Goal: Check status: Check status

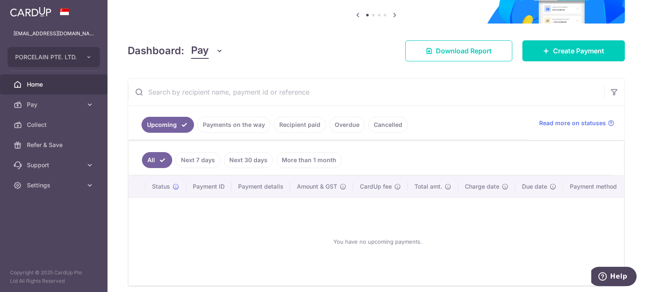
scroll to position [121, 0]
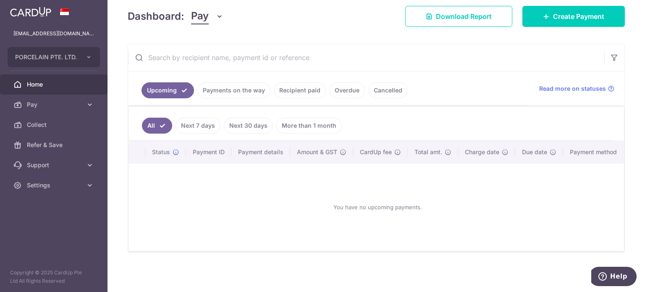
click at [296, 84] on link "Recipient paid" at bounding box center [300, 90] width 52 height 16
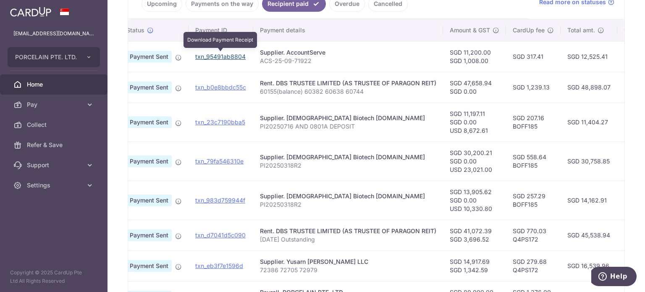
scroll to position [0, 25]
drag, startPoint x: 222, startPoint y: 54, endPoint x: 385, endPoint y: 30, distance: 164.7
click at [222, 54] on link "txn_95491ab8804" at bounding box center [220, 56] width 50 height 7
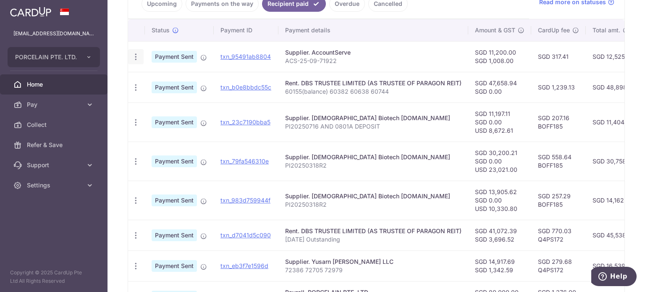
click at [138, 54] on icon "button" at bounding box center [135, 57] width 9 height 9
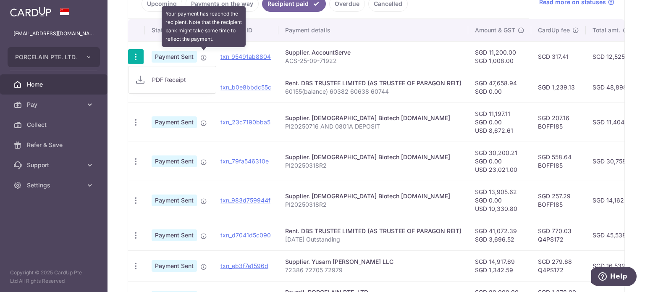
click at [200, 54] on icon at bounding box center [203, 57] width 7 height 7
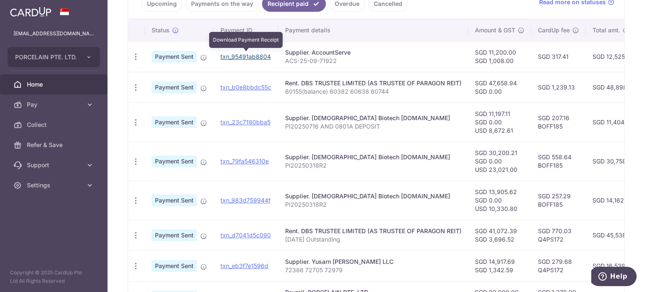
click at [255, 57] on link "txn_95491ab8804" at bounding box center [246, 56] width 50 height 7
